Goal: Find specific page/section: Find specific page/section

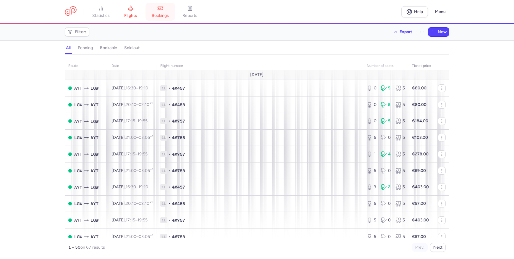
click at [156, 13] on span "bookings" at bounding box center [160, 15] width 17 height 5
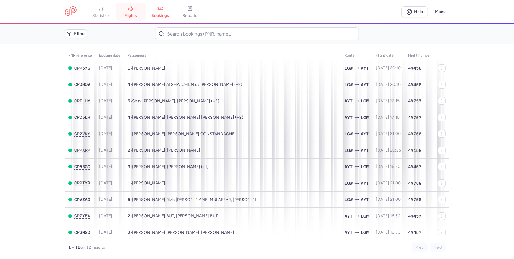
click at [123, 15] on link "flights" at bounding box center [131, 11] width 30 height 13
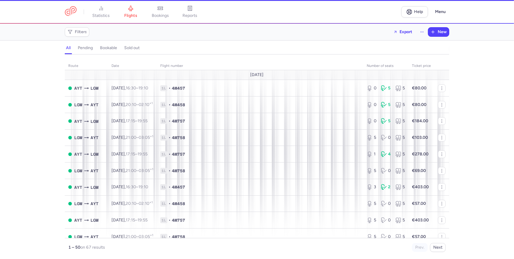
click at [108, 14] on span "statistics" at bounding box center [101, 15] width 17 height 5
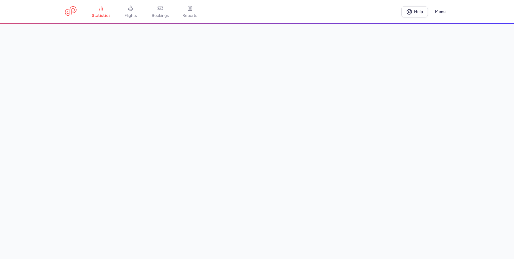
drag, startPoint x: 140, startPoint y: 9, endPoint x: 153, endPoint y: 12, distance: 13.0
click at [140, 9] on link "flights" at bounding box center [131, 11] width 30 height 13
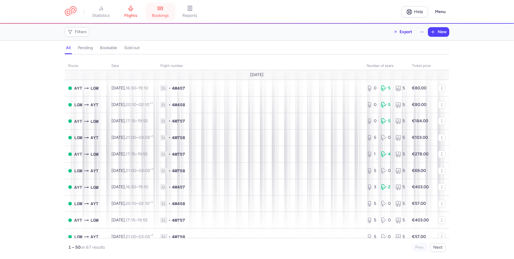
click at [155, 14] on span "bookings" at bounding box center [160, 15] width 17 height 5
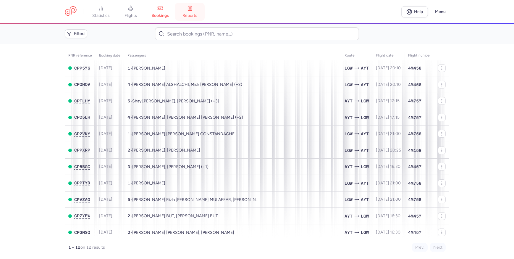
click at [195, 12] on link "reports" at bounding box center [190, 11] width 30 height 13
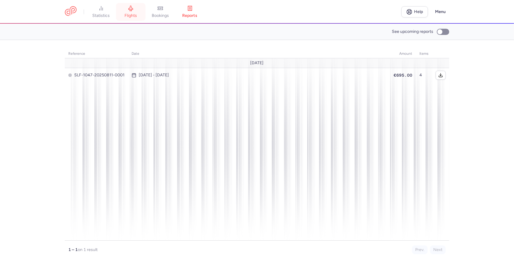
click at [130, 17] on span "flights" at bounding box center [131, 15] width 12 height 5
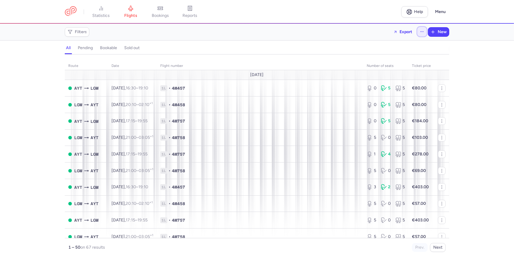
click at [422, 35] on button "button" at bounding box center [421, 31] width 9 height 9
click at [478, 47] on section "all pending bookable sold out" at bounding box center [257, 48] width 514 height 13
click at [405, 32] on span "Export" at bounding box center [406, 31] width 13 height 4
click at [486, 54] on section "all pending bookable sold out" at bounding box center [257, 48] width 514 height 13
click at [104, 13] on span "statistics" at bounding box center [101, 15] width 17 height 5
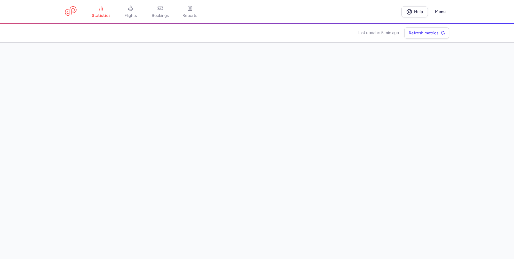
drag, startPoint x: 166, startPoint y: 11, endPoint x: 160, endPoint y: 12, distance: 5.7
click at [166, 11] on link "bookings" at bounding box center [161, 11] width 30 height 13
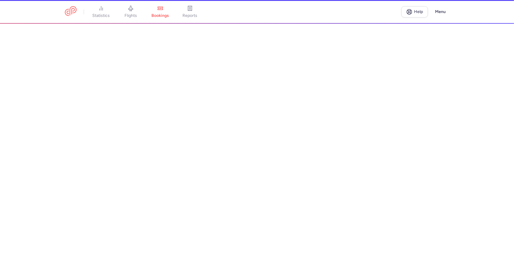
click at [138, 12] on li "flights" at bounding box center [131, 11] width 30 height 13
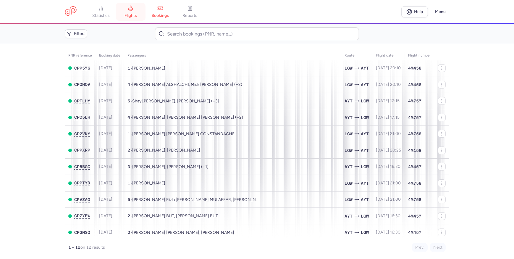
click at [122, 9] on link "flights" at bounding box center [131, 11] width 30 height 13
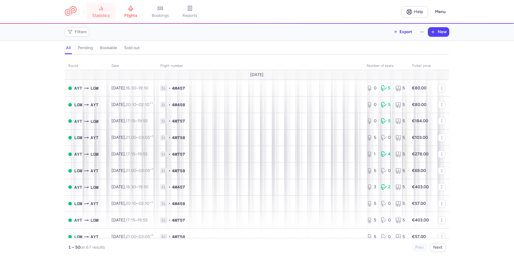
click at [108, 12] on link "statistics" at bounding box center [101, 11] width 30 height 13
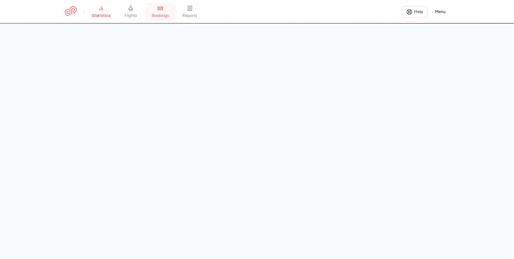
click at [163, 13] on span "bookings" at bounding box center [160, 15] width 17 height 5
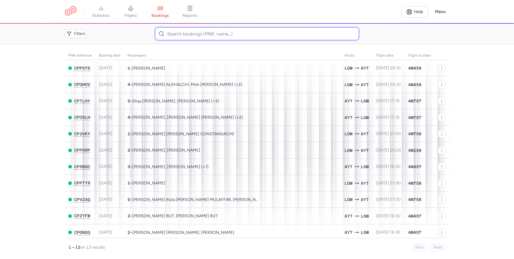
click at [237, 33] on input at bounding box center [257, 33] width 204 height 13
paste input "CPLNPT"
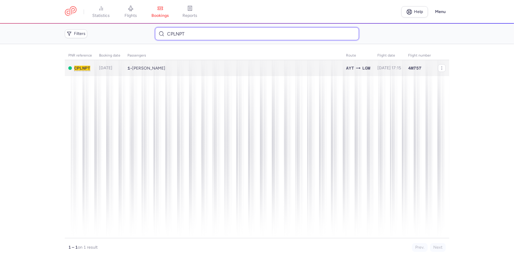
type input "CPLNPT"
click at [374, 71] on td "1 • Anastasia PETROVA" at bounding box center [389, 68] width 31 height 16
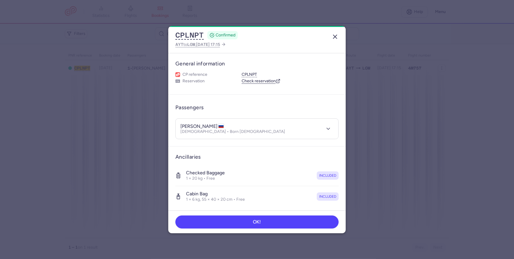
click at [336, 34] on icon "button" at bounding box center [335, 36] width 7 height 7
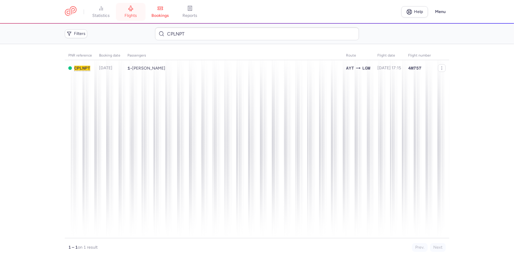
drag, startPoint x: 133, startPoint y: 18, endPoint x: 204, endPoint y: 153, distance: 152.9
click at [133, 18] on link "flights" at bounding box center [131, 11] width 30 height 13
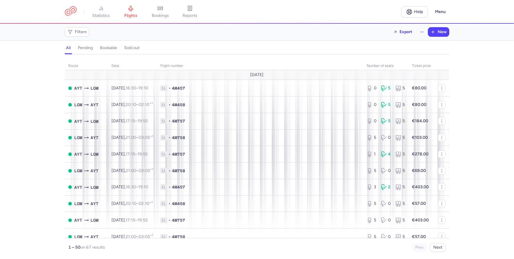
click at [132, 48] on h4 "sold out" at bounding box center [131, 47] width 15 height 5
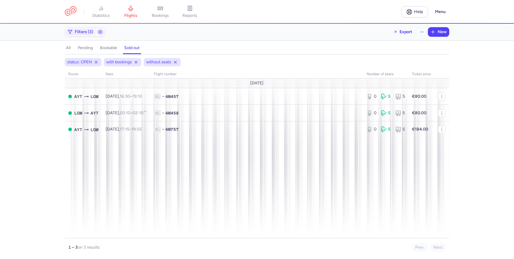
click at [101, 47] on h4 "bookable" at bounding box center [108, 47] width 17 height 5
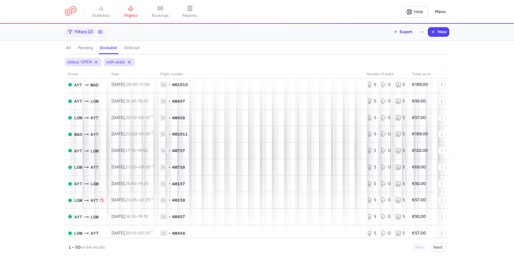
scroll to position [430, 0]
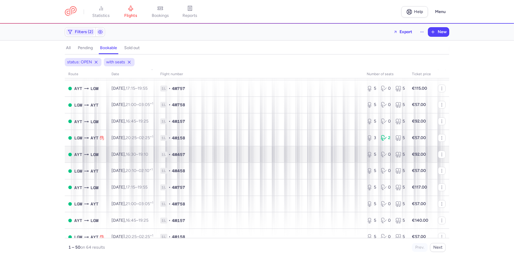
drag, startPoint x: 93, startPoint y: 8, endPoint x: 244, endPoint y: 154, distance: 210.0
click at [93, 8] on link "statistics" at bounding box center [101, 11] width 30 height 13
